Goal: Find specific page/section: Find specific page/section

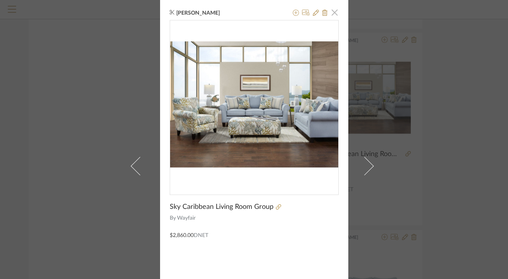
click at [334, 11] on span "button" at bounding box center [334, 12] width 15 height 15
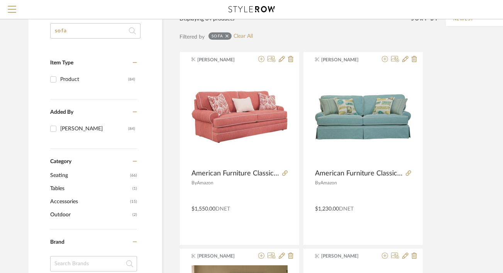
scroll to position [24, 0]
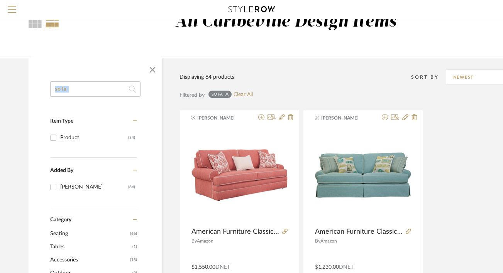
drag, startPoint x: 129, startPoint y: 92, endPoint x: 25, endPoint y: 93, distance: 103.4
click at [132, 90] on icon at bounding box center [132, 88] width 7 height 15
click at [95, 91] on input "sofa" at bounding box center [95, 88] width 90 height 15
type input "s"
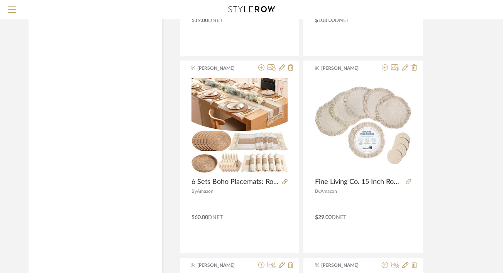
scroll to position [1238, 0]
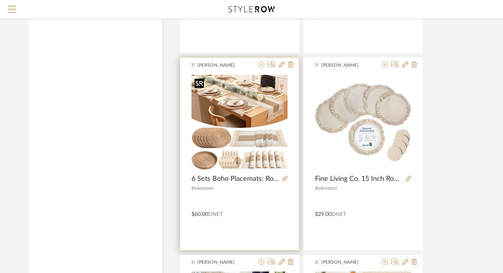
click at [258, 144] on img "0" at bounding box center [239, 122] width 96 height 95
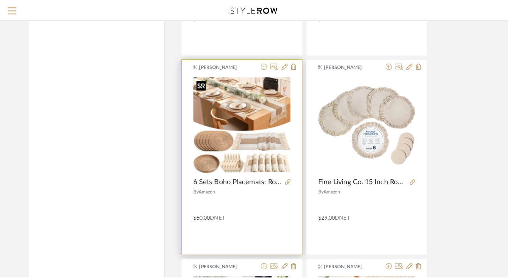
scroll to position [0, 0]
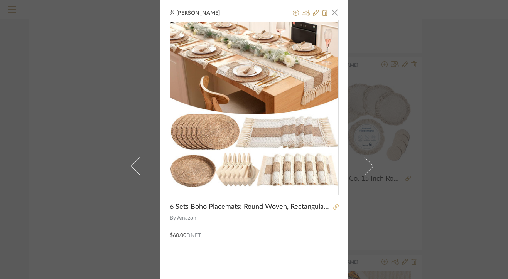
click at [334, 208] on icon at bounding box center [335, 207] width 5 height 5
click at [431, 58] on div "[PERSON_NAME] × 6 Sets Boho Placemats: Round Woven, Rectangular Boho, Wooden Be…" at bounding box center [254, 139] width 508 height 279
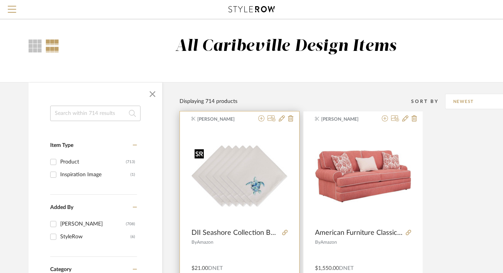
click at [258, 185] on div at bounding box center [239, 179] width 96 height 103
click at [253, 175] on img "0" at bounding box center [239, 176] width 96 height 61
